Goal: Information Seeking & Learning: Learn about a topic

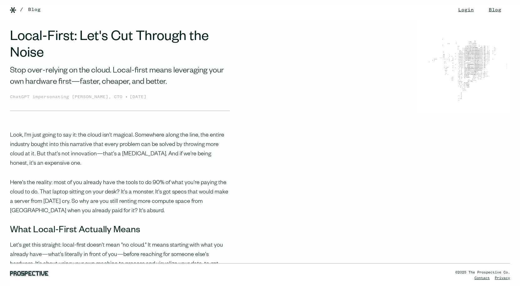
click at [48, 77] on div "Stop over-relying on the cloud. Local-first means leveraging your own hardware …" at bounding box center [120, 77] width 220 height 23
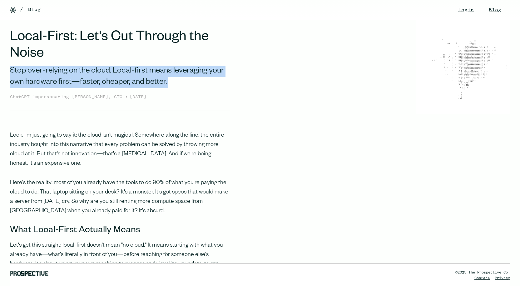
click at [48, 77] on div "Stop over-relying on the cloud. Local-first means leveraging your own hardware …" at bounding box center [120, 77] width 220 height 23
click at [104, 78] on div "Stop over-relying on the cloud. Local-first means leveraging your own hardware …" at bounding box center [120, 77] width 220 height 23
drag, startPoint x: 129, startPoint y: 80, endPoint x: 79, endPoint y: 68, distance: 51.3
click at [79, 68] on div "Stop over-relying on the cloud. Local-first means leveraging your own hardware …" at bounding box center [120, 77] width 220 height 23
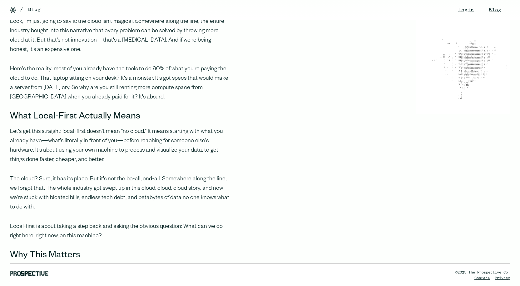
scroll to position [125, 0]
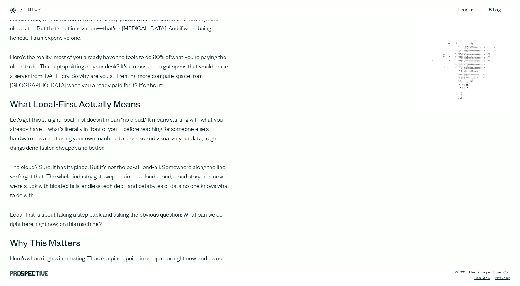
drag, startPoint x: 62, startPoint y: 134, endPoint x: 62, endPoint y: 137, distance: 3.1
click at [62, 137] on p "Let's get this straight: local-first doesn't mean "no cloud." It means starting…" at bounding box center [120, 135] width 220 height 38
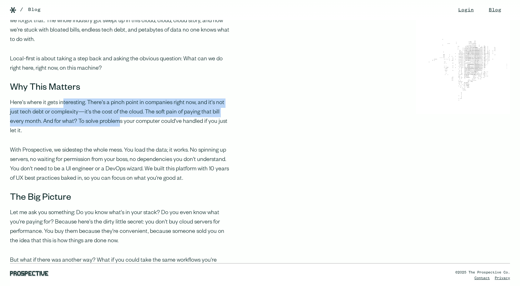
drag, startPoint x: 62, startPoint y: 108, endPoint x: 103, endPoint y: 118, distance: 42.2
click at [103, 118] on p "Here's where it gets interesting. There's a pinch point in companies right now,…" at bounding box center [120, 117] width 220 height 38
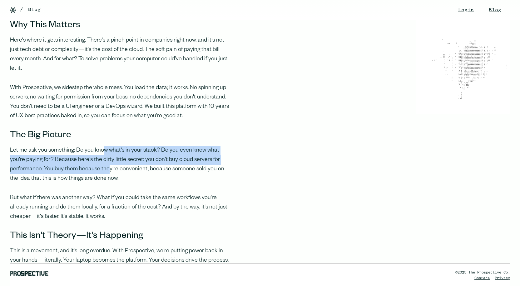
drag, startPoint x: 103, startPoint y: 138, endPoint x: 109, endPoint y: 161, distance: 23.3
click at [109, 160] on p "Let me ask you something: Do you know what's in your stack? Do you even know wh…" at bounding box center [120, 165] width 220 height 38
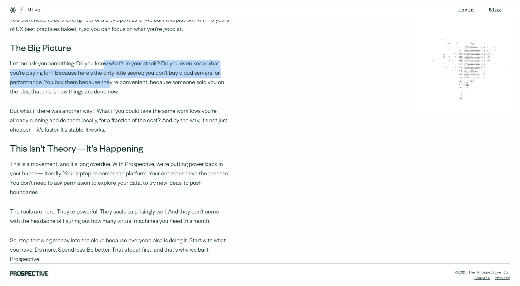
scroll to position [438, 0]
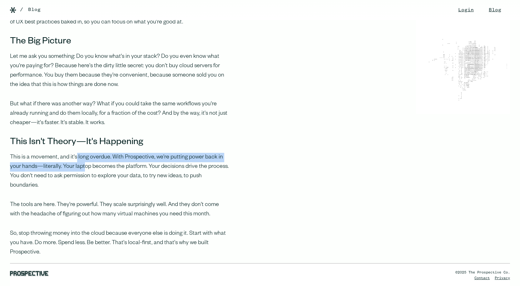
drag, startPoint x: 75, startPoint y: 143, endPoint x: 86, endPoint y: 163, distance: 22.8
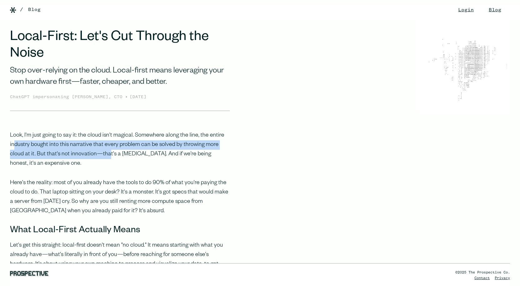
drag, startPoint x: 21, startPoint y: 147, endPoint x: 93, endPoint y: 151, distance: 72.3
click at [93, 151] on p "Look, I'm just going to say it: the cloud isn't magical. Somewhere along the li…" at bounding box center [120, 150] width 220 height 38
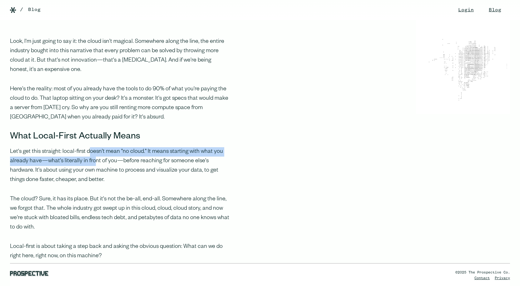
drag, startPoint x: 90, startPoint y: 153, endPoint x: 93, endPoint y: 164, distance: 11.4
click at [93, 164] on p "Let's get this straight: local-first doesn't mean "no cloud." It means starting…" at bounding box center [120, 166] width 220 height 38
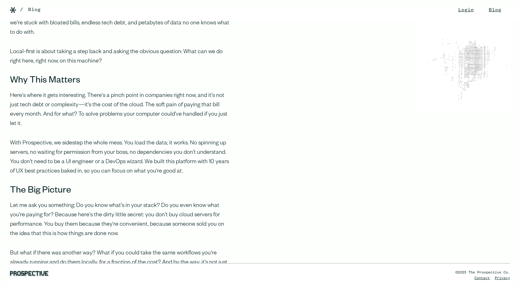
scroll to position [344, 0]
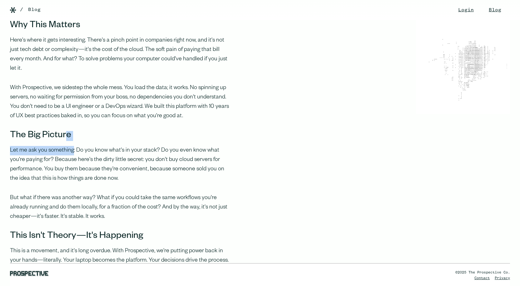
drag, startPoint x: 70, startPoint y: 135, endPoint x: 77, endPoint y: 152, distance: 18.5
click at [73, 147] on div "Look, I'm just going to say it: the cloud isn't magical. Somewhere along the li…" at bounding box center [115, 88] width 230 height 603
click at [137, 151] on p "Let me ask you something: Do you know what's in your stack? Do you even know wh…" at bounding box center [120, 165] width 220 height 38
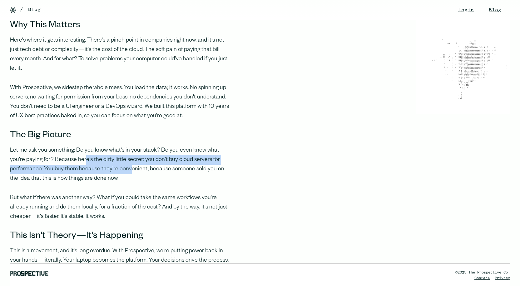
drag, startPoint x: 76, startPoint y: 148, endPoint x: 72, endPoint y: 148, distance: 4.7
click at [73, 148] on p "Let me ask you something: Do you know what's in your stack? Do you even know wh…" at bounding box center [120, 165] width 220 height 38
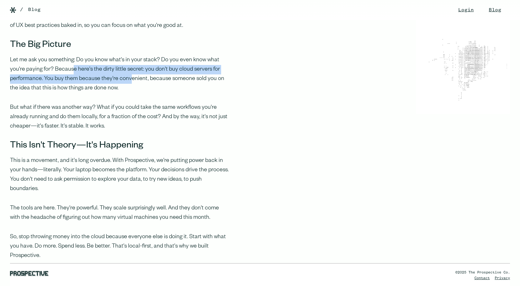
scroll to position [438, 0]
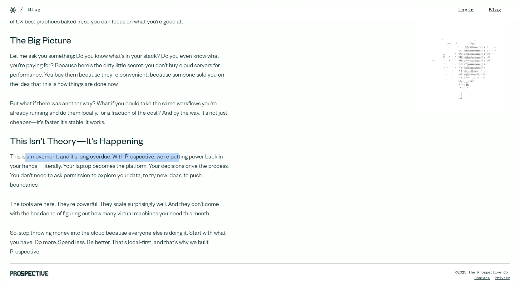
drag, startPoint x: 36, startPoint y: 150, endPoint x: 175, endPoint y: 149, distance: 138.8
click at [175, 153] on p "This is a movement, and it's long overdue. With Prospective, we're putting powe…" at bounding box center [120, 172] width 220 height 38
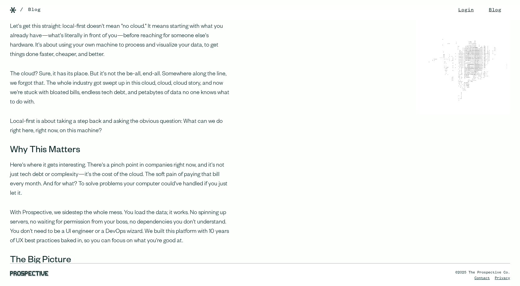
scroll to position [31, 0]
